Goal: Transaction & Acquisition: Purchase product/service

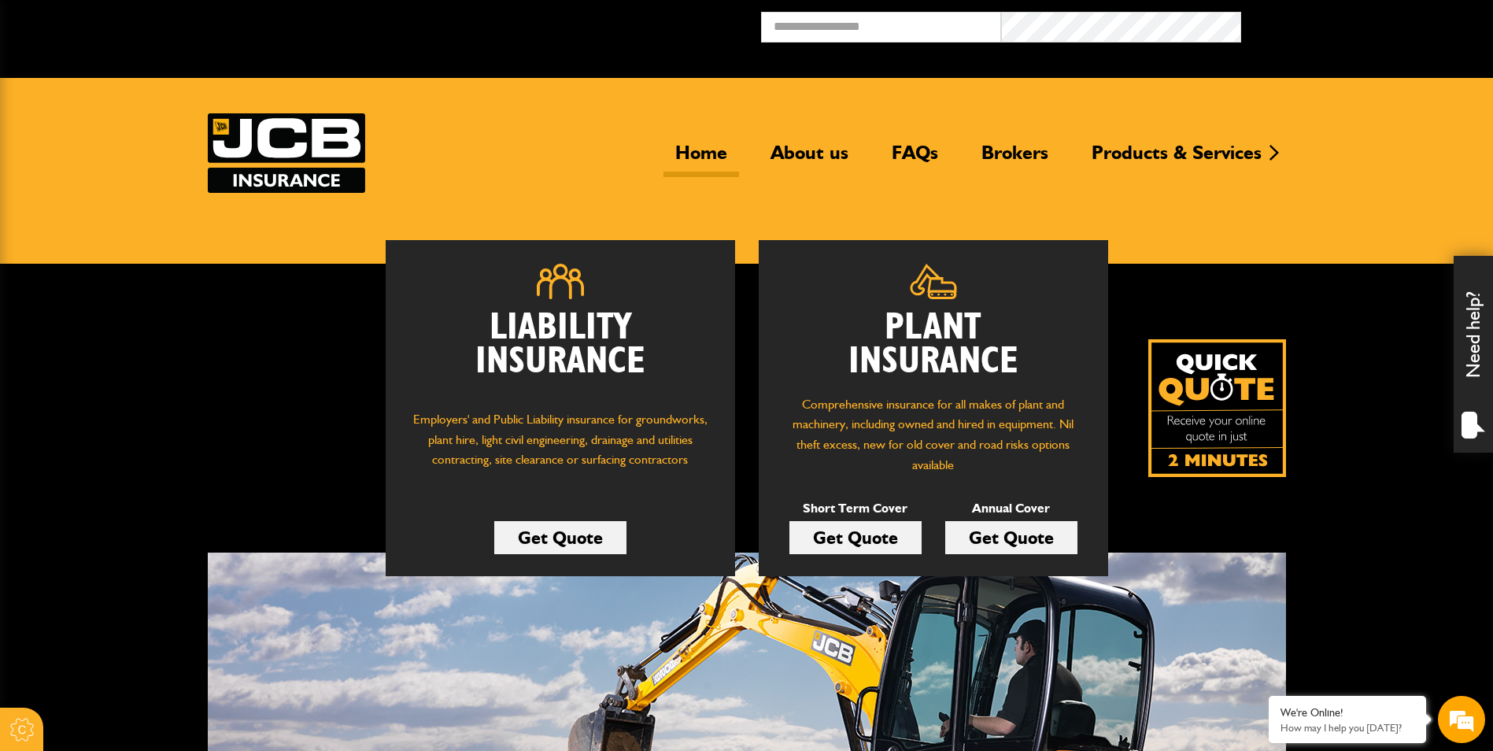
click at [867, 533] on link "Get Quote" at bounding box center [856, 537] width 132 height 33
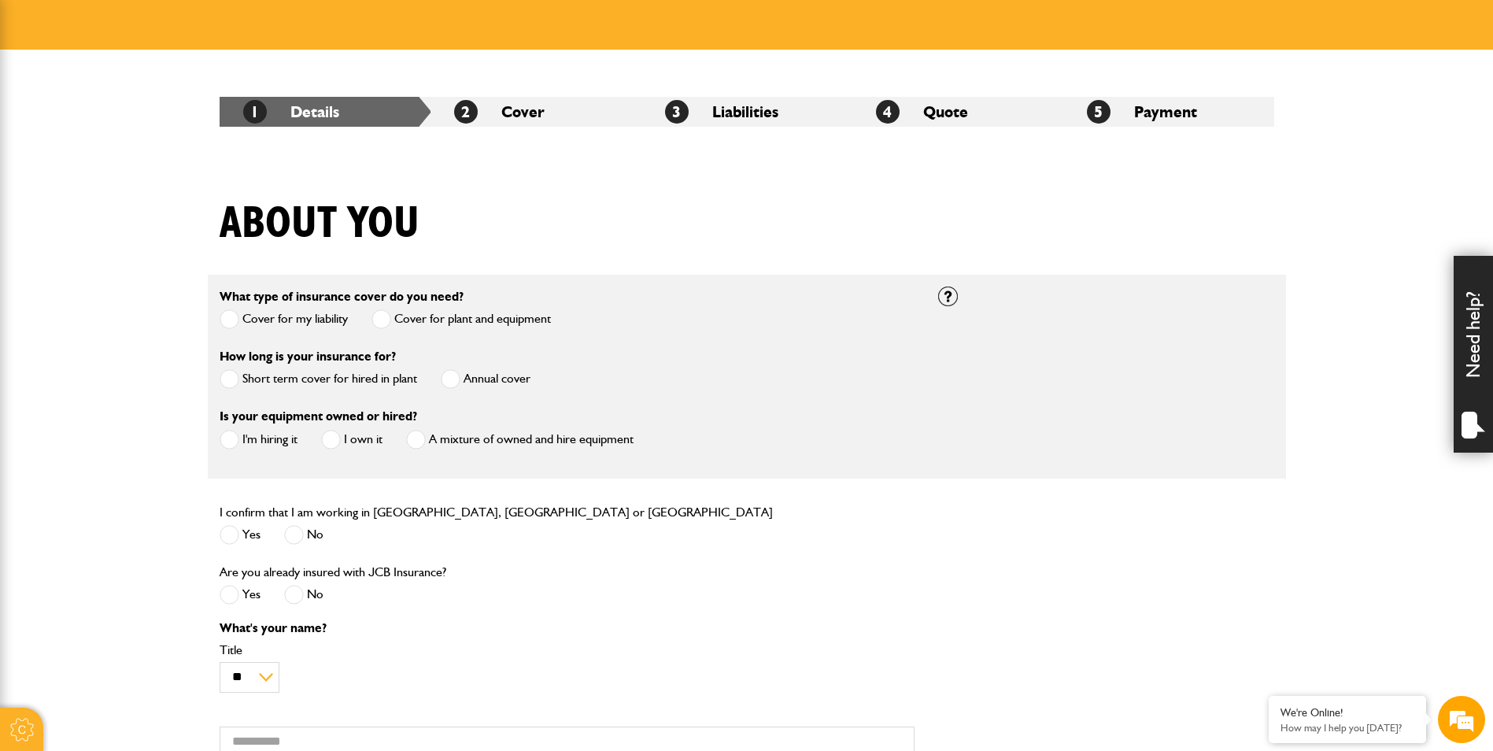
scroll to position [236, 0]
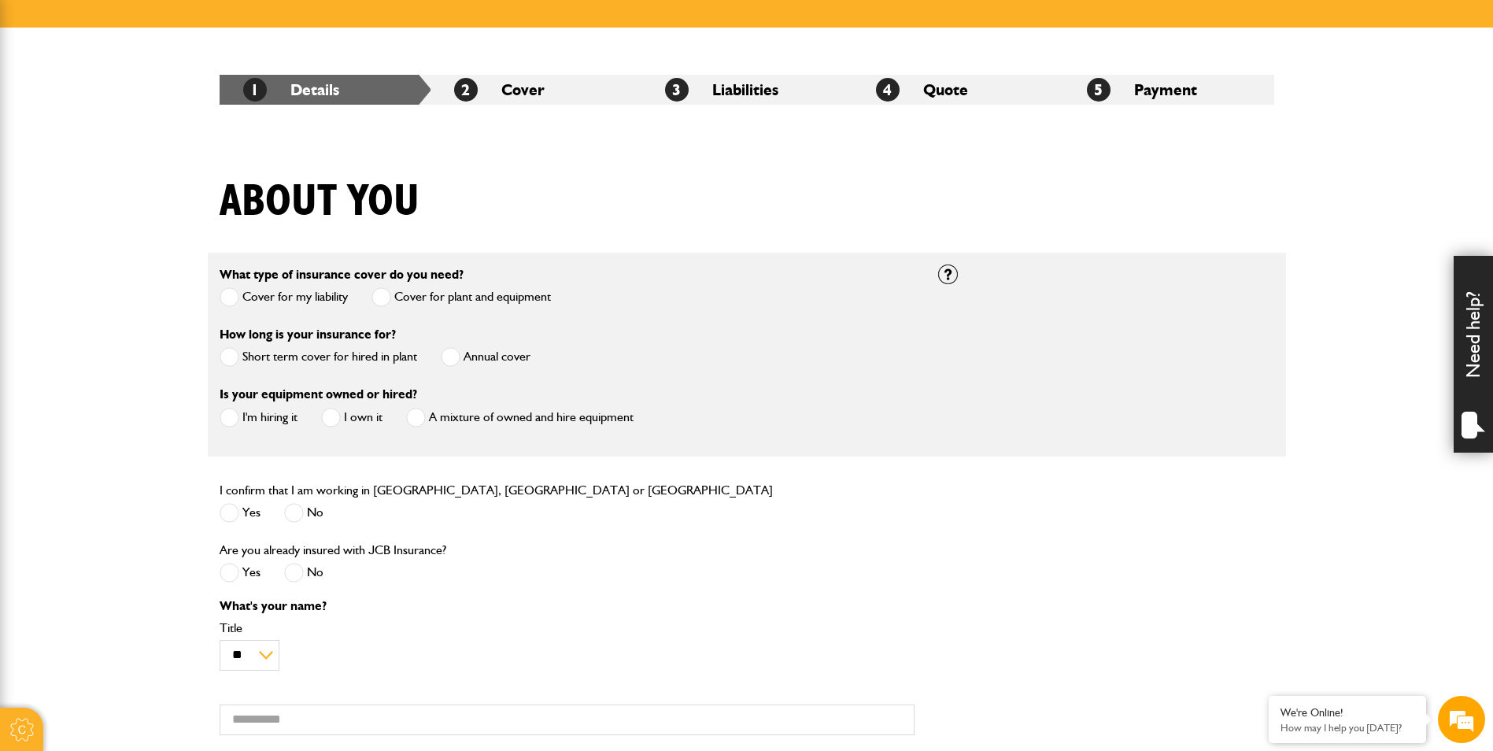
click at [318, 355] on label "Short term cover for hired in plant" at bounding box center [319, 357] width 198 height 20
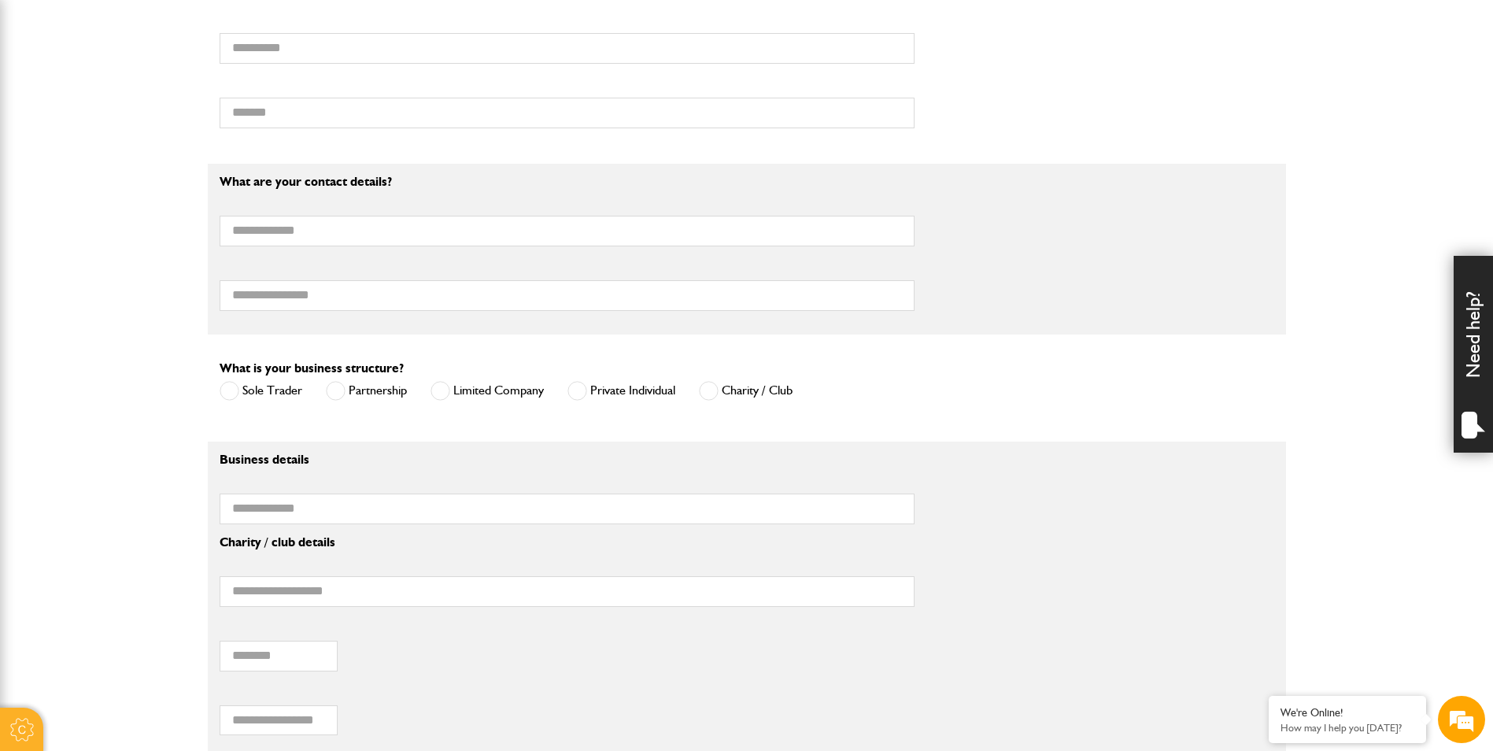
scroll to position [472, 0]
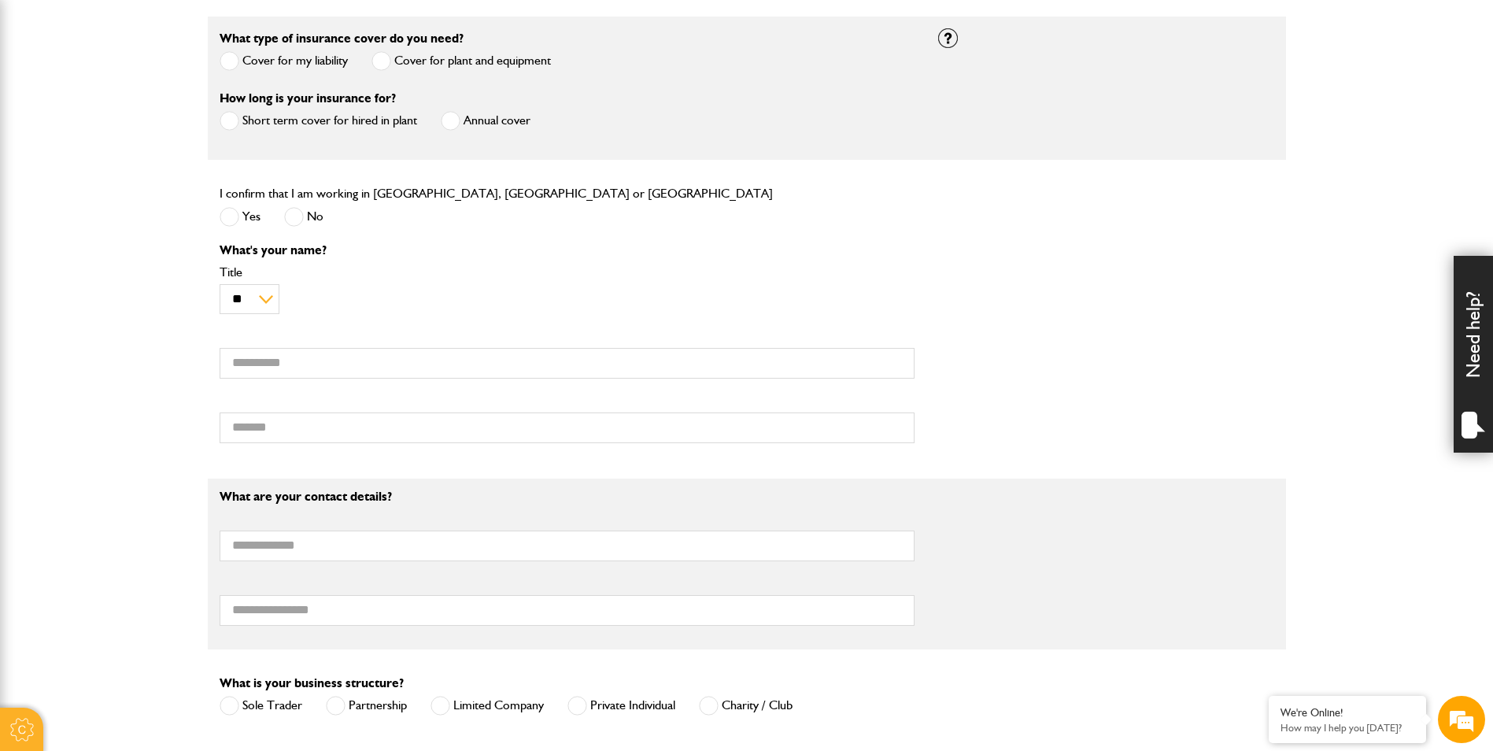
click at [475, 123] on label "Annual cover" at bounding box center [486, 121] width 90 height 20
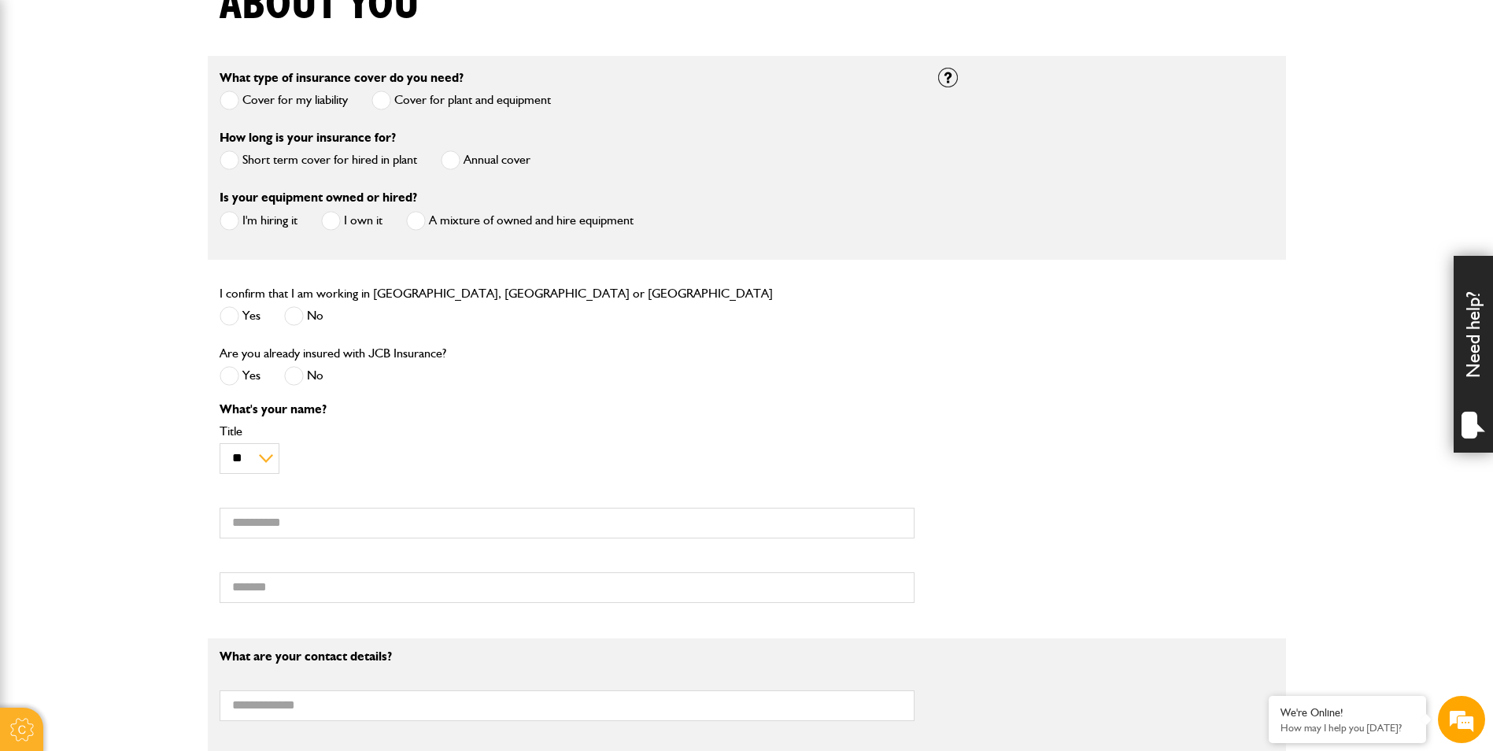
scroll to position [394, 0]
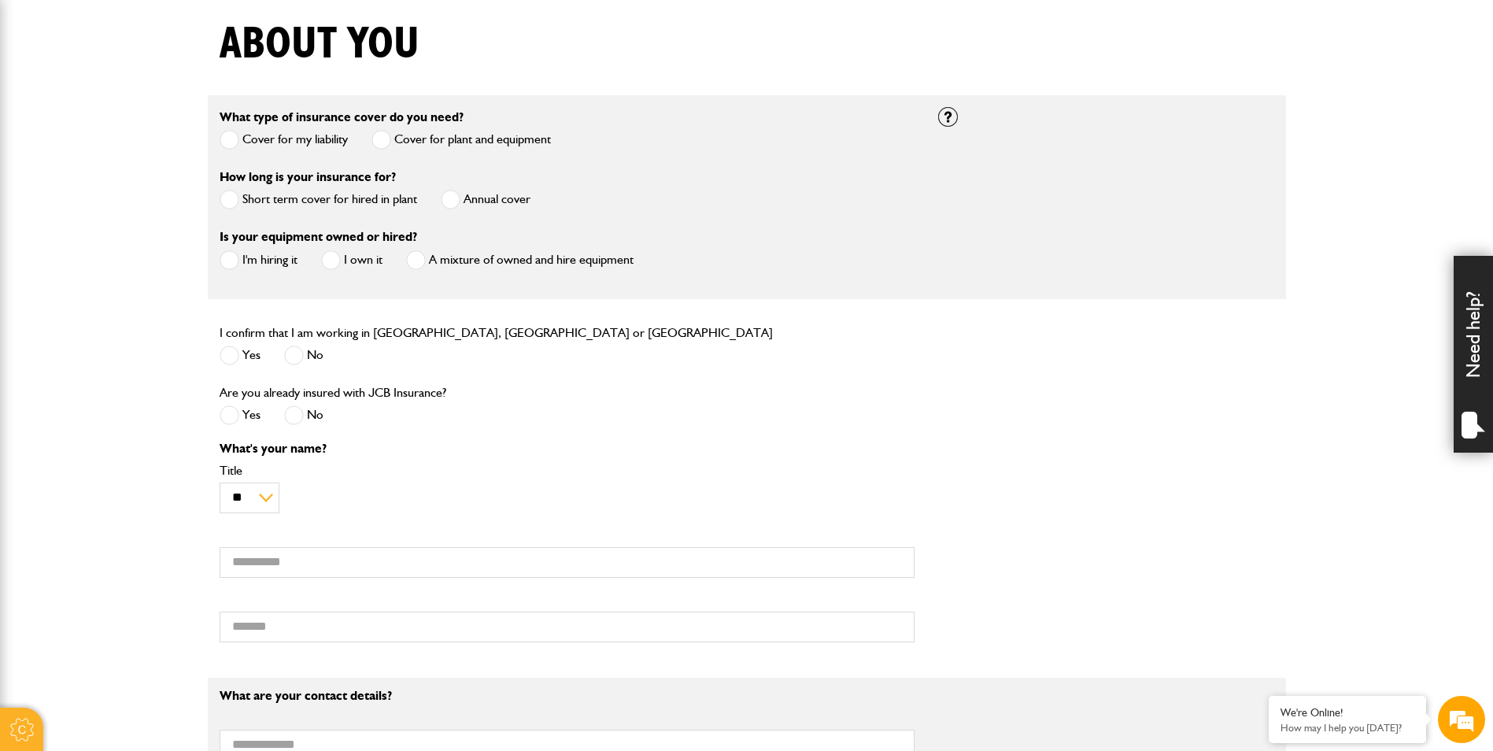
click at [322, 194] on label "Short term cover for hired in plant" at bounding box center [319, 200] width 198 height 20
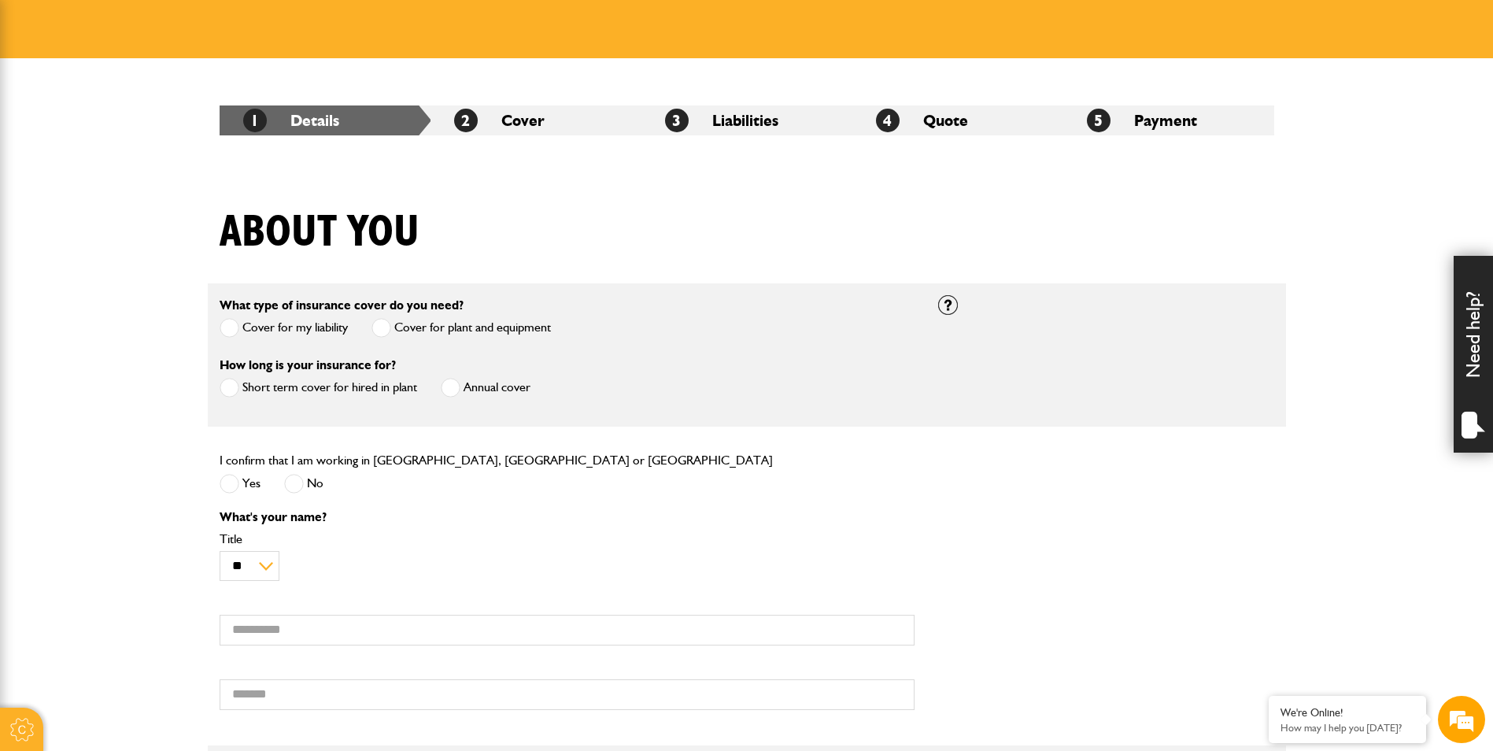
scroll to position [157, 0]
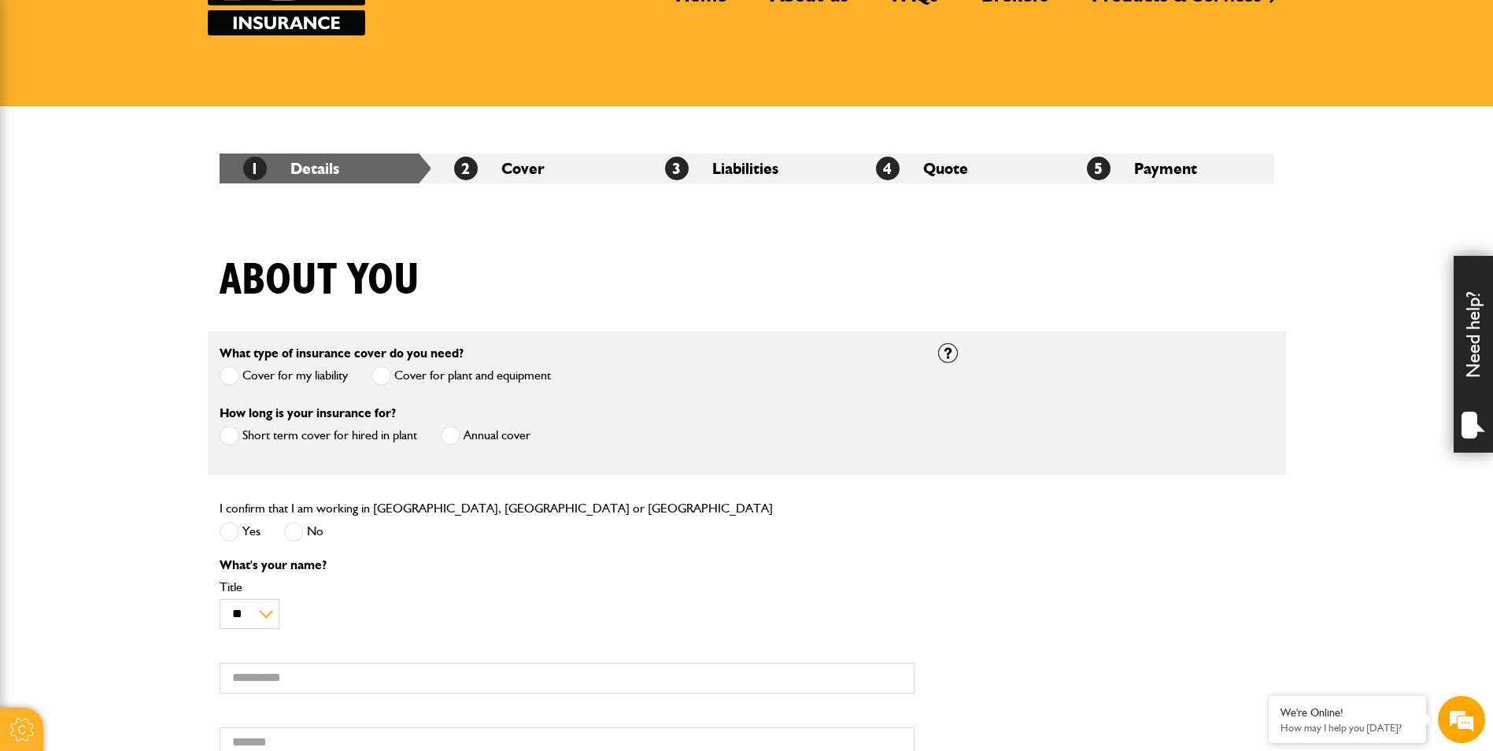
click at [319, 369] on label "Cover for my liability" at bounding box center [284, 376] width 128 height 20
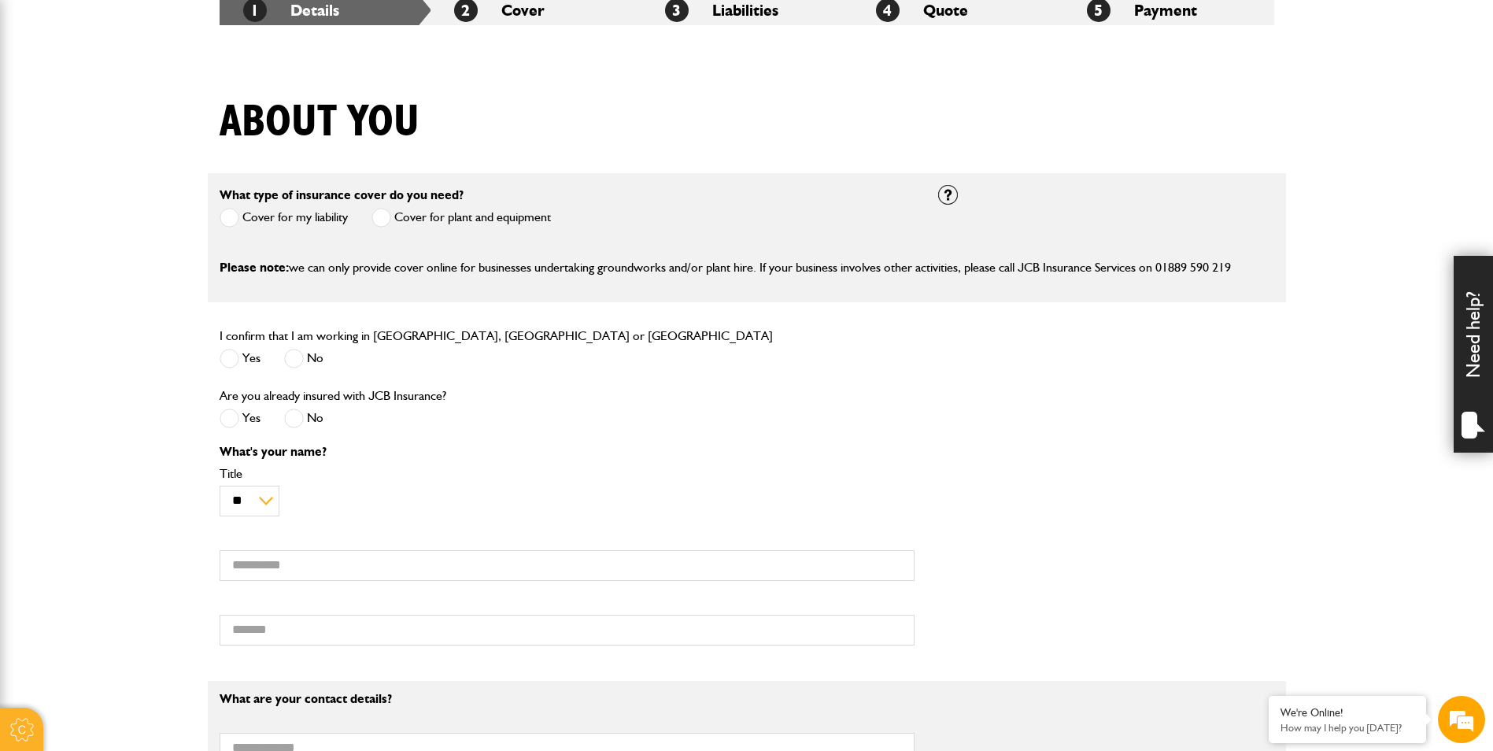
scroll to position [315, 0]
click at [408, 224] on label "Cover for plant and equipment" at bounding box center [461, 219] width 179 height 20
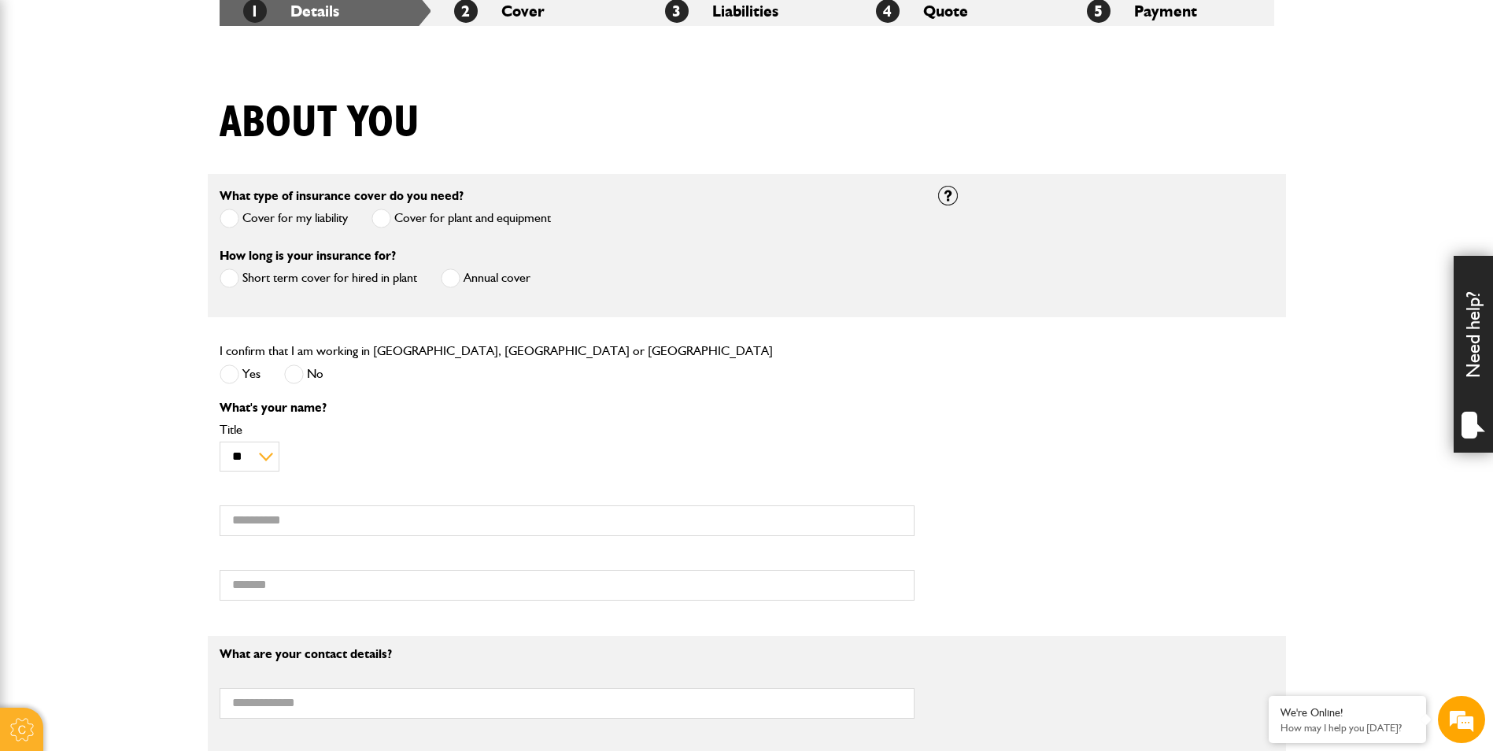
click at [297, 278] on label "Short term cover for hired in plant" at bounding box center [319, 278] width 198 height 20
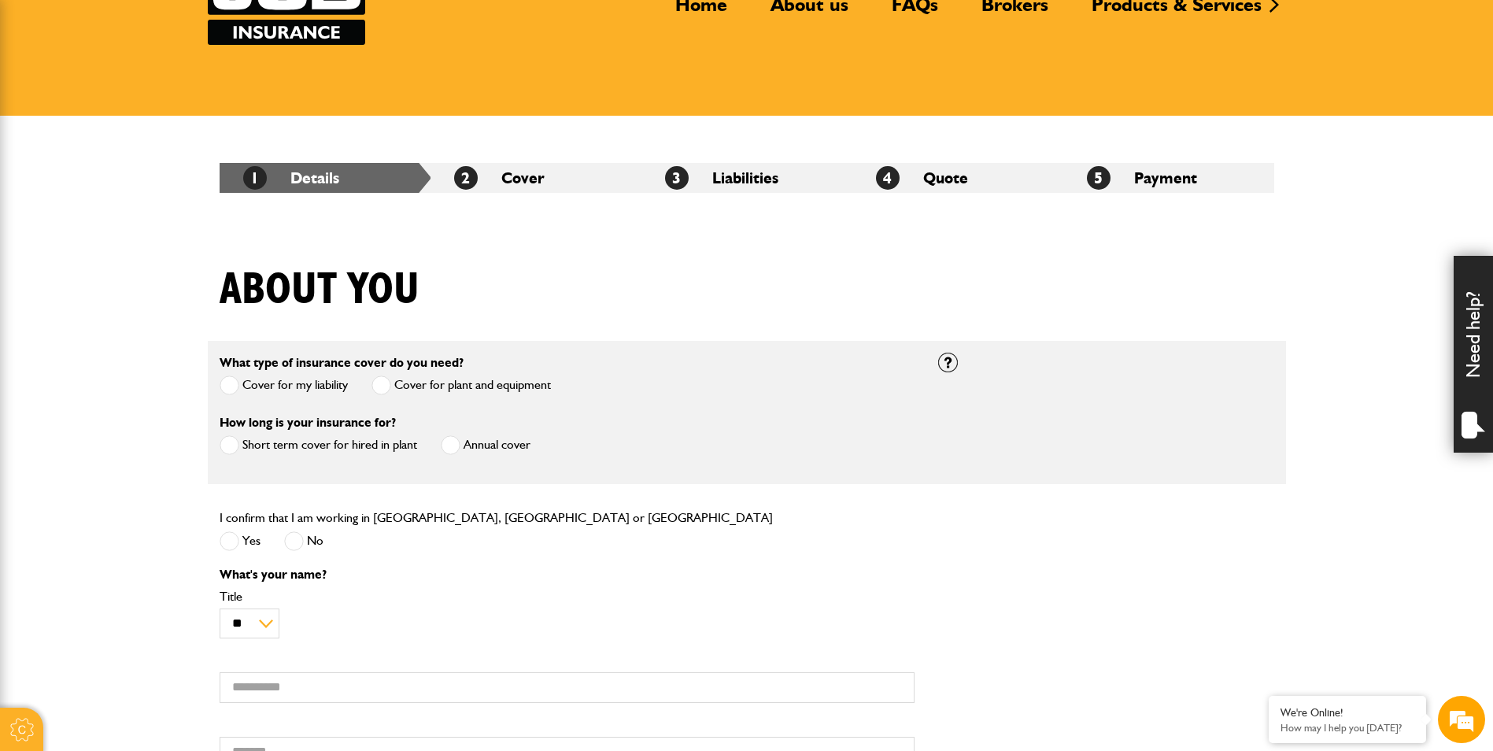
scroll to position [0, 0]
